Goal: Navigation & Orientation: Find specific page/section

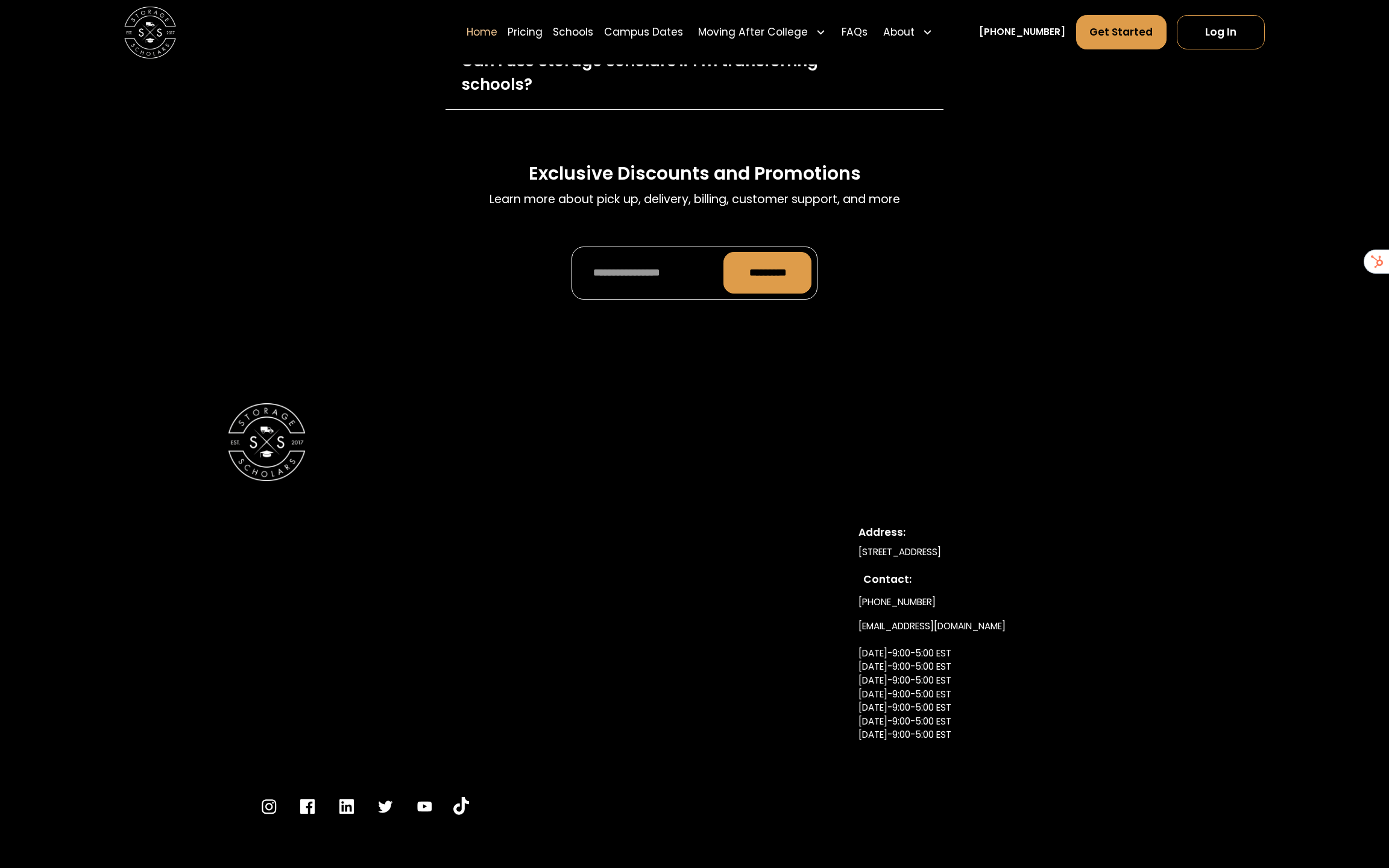
scroll to position [4309, 0]
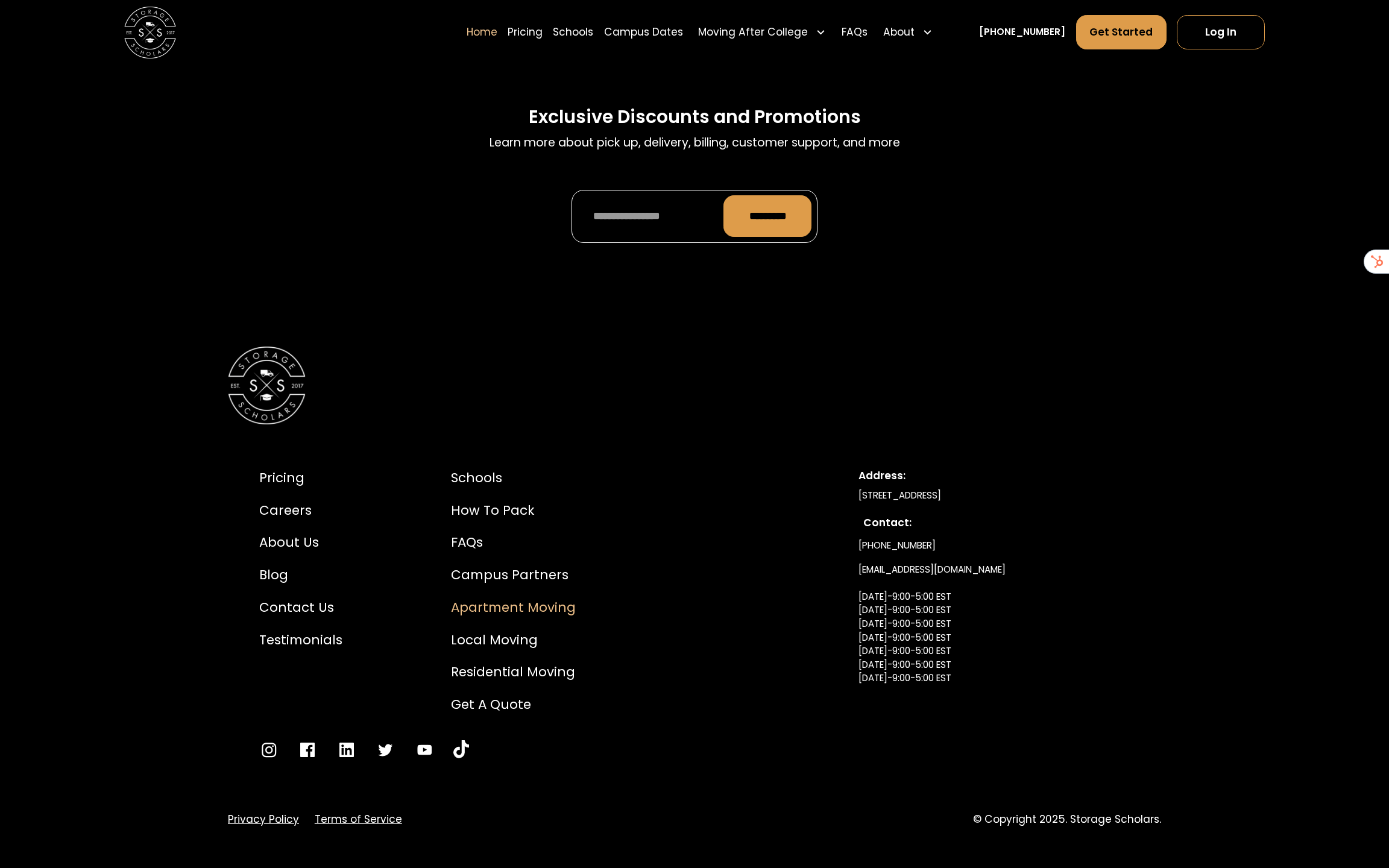
click at [508, 598] on div "Apartment Moving" at bounding box center [513, 607] width 125 height 19
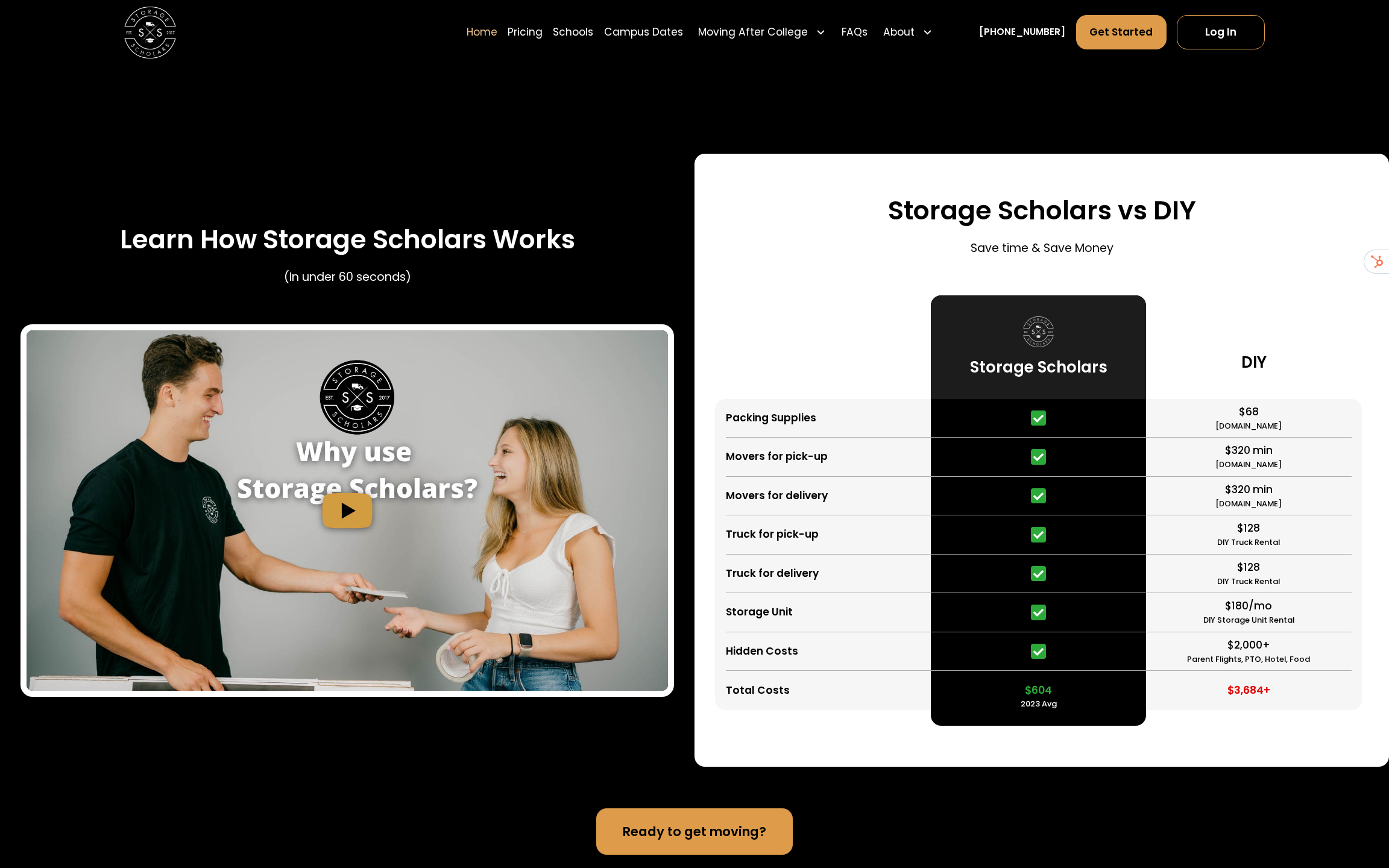
scroll to position [2016, 0]
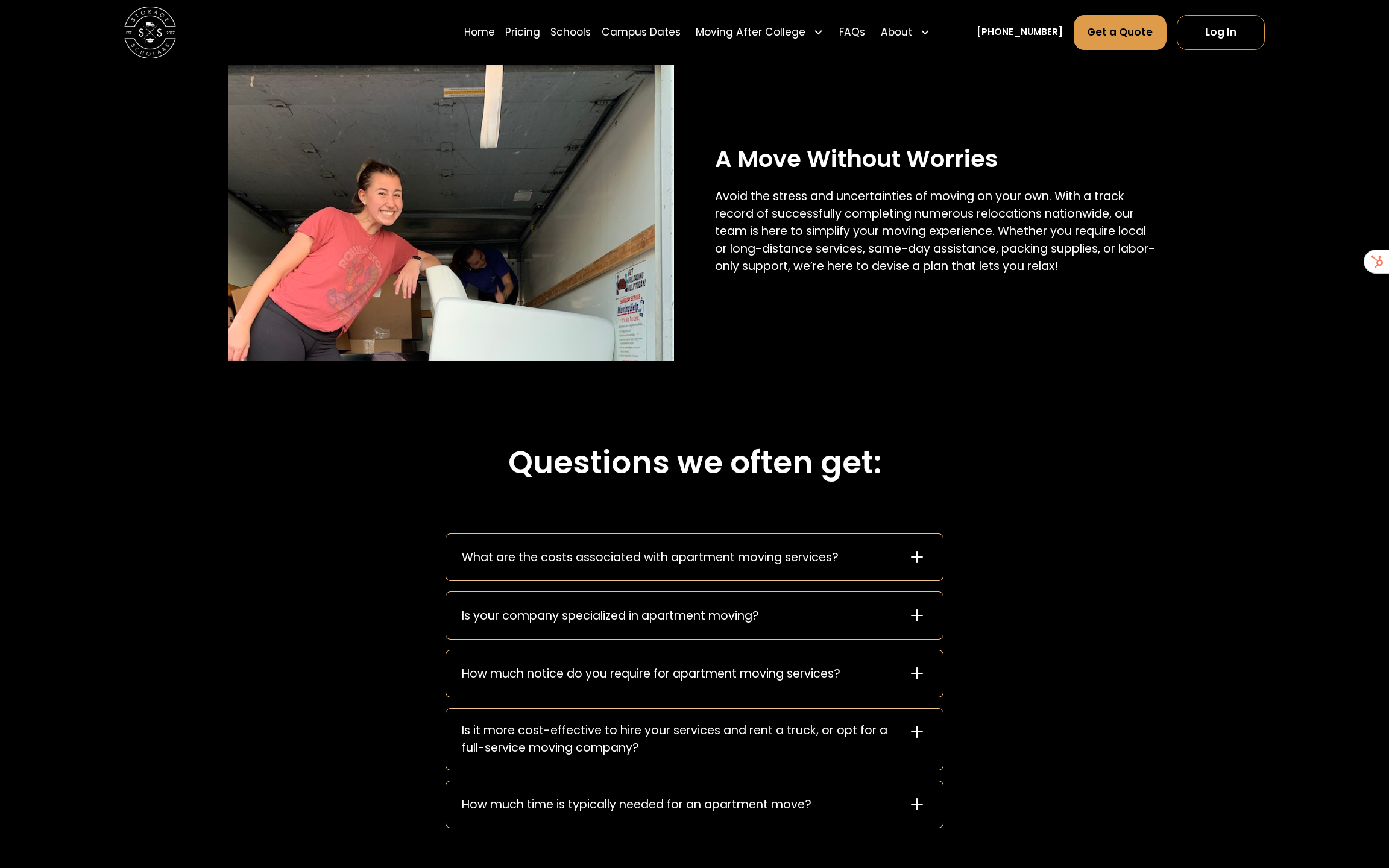
scroll to position [2306, 0]
